Goal: Task Accomplishment & Management: Complete application form

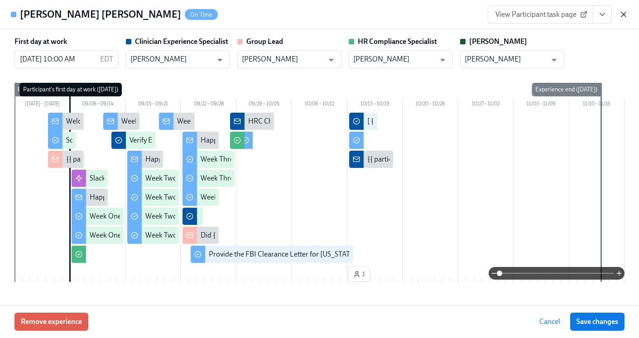
scroll to position [0, 13127]
click at [622, 15] on icon "button" at bounding box center [623, 14] width 9 height 9
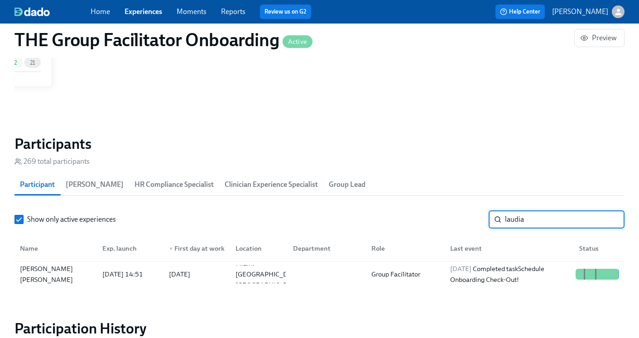
drag, startPoint x: 549, startPoint y: 220, endPoint x: 420, endPoint y: 219, distance: 129.1
click at [420, 219] on div "Show only active experiences laudia ​" at bounding box center [319, 220] width 610 height 18
type input "Ulam"
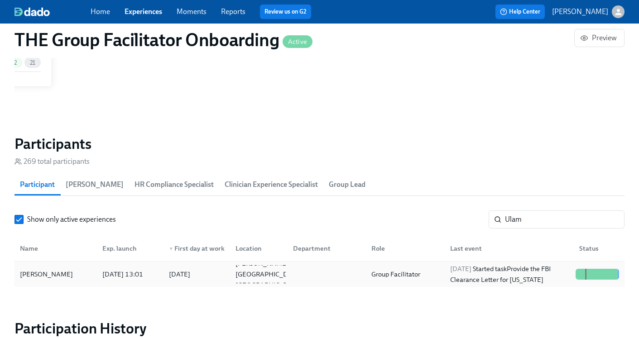
click at [324, 277] on div at bounding box center [325, 275] width 79 height 18
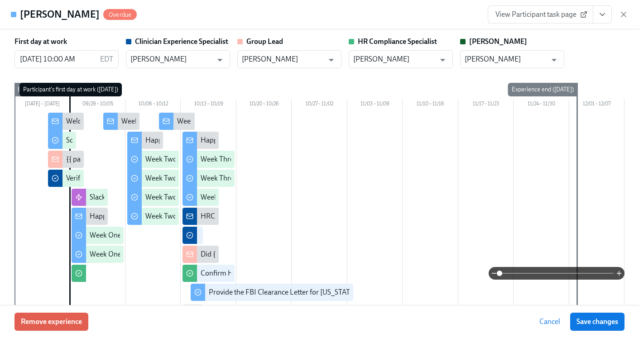
click at [605, 17] on icon "View task page" at bounding box center [602, 14] width 9 height 9
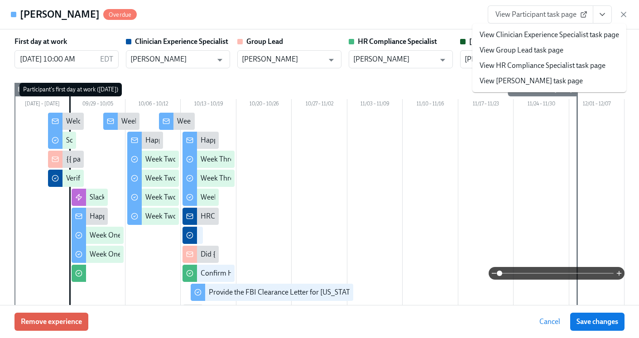
click at [544, 63] on link "View HR Compliance Specialist task page" at bounding box center [543, 66] width 126 height 10
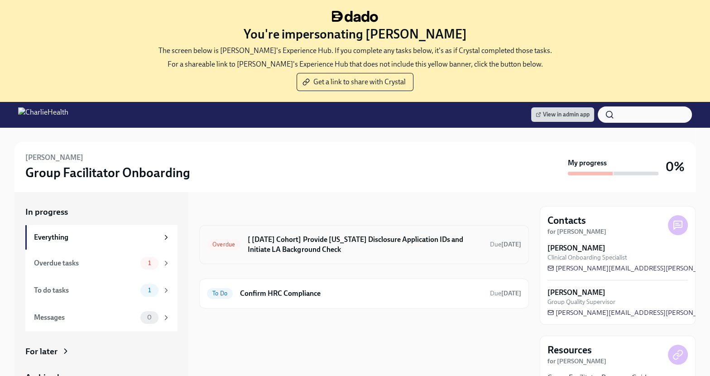
scroll to position [49, 0]
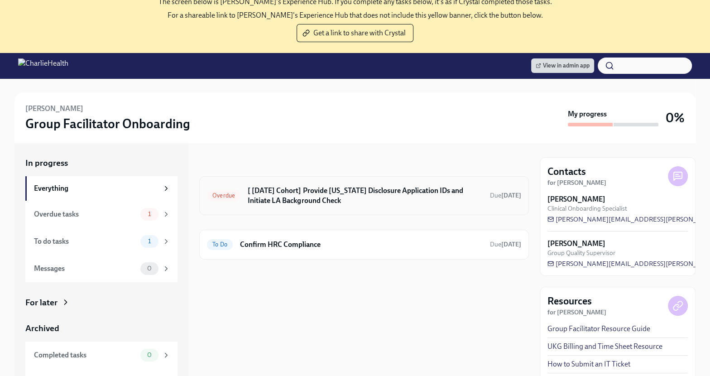
click at [248, 198] on h6 "[ [DATE] Cohort] Provide [US_STATE] Disclosure Application IDs and Initiate LA …" at bounding box center [365, 196] width 235 height 20
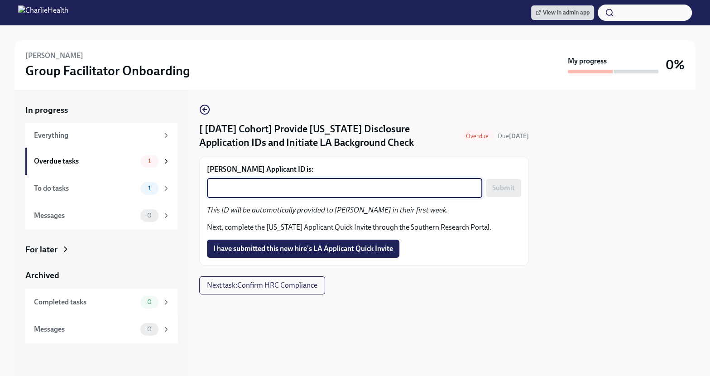
click at [263, 193] on textarea "Mackenzie Ulam's Applicant ID is:" at bounding box center [344, 188] width 265 height 11
click at [265, 192] on textarea "Mackenzie Ulam's Applicant ID is:" at bounding box center [344, 188] width 265 height 11
paste textarea "1257714"
type textarea "1257714"
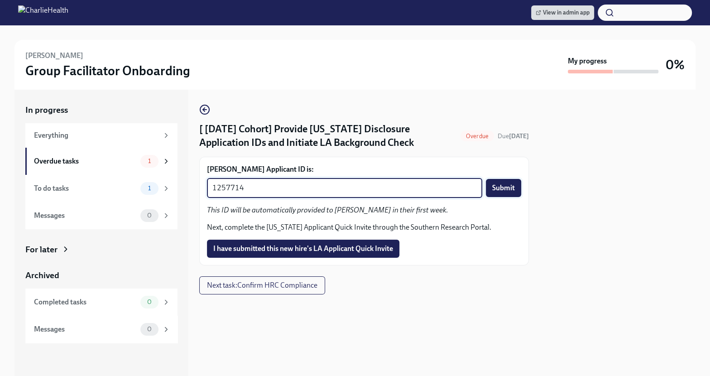
click at [499, 193] on span "Submit" at bounding box center [503, 187] width 23 height 9
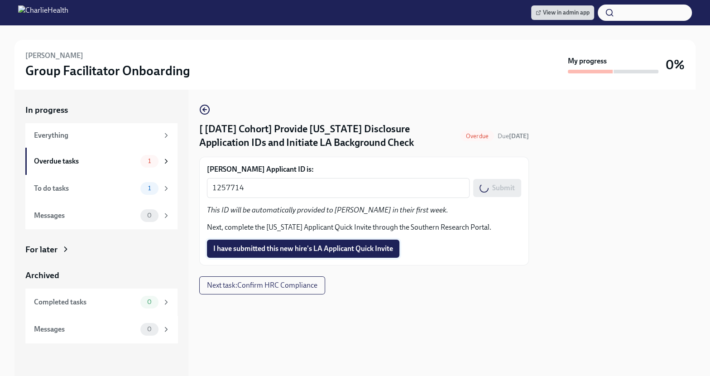
click at [345, 253] on span "I have submitted this new hire's LA Applicant Quick Invite" at bounding box center [303, 248] width 180 height 9
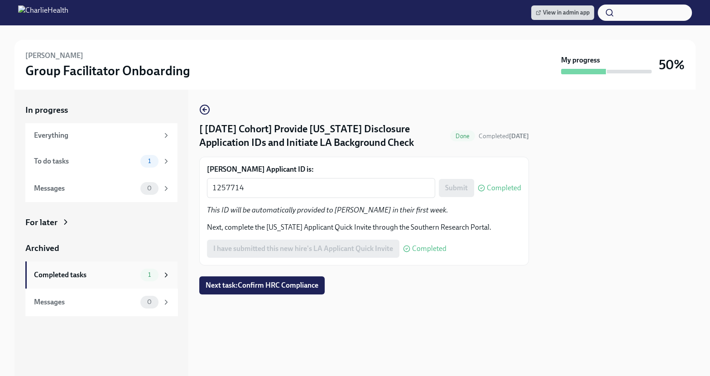
click at [94, 268] on div "Completed tasks 1" at bounding box center [101, 274] width 152 height 27
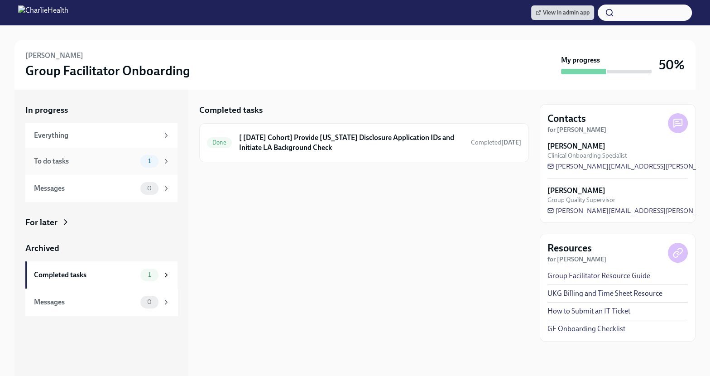
click at [116, 155] on div "To do tasks 1" at bounding box center [102, 161] width 136 height 13
